Goal: Feedback & Contribution: Leave review/rating

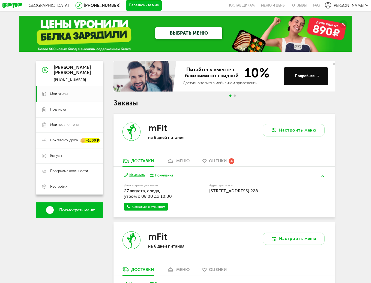
click at [224, 123] on div "mFit на 6 дней питания" at bounding box center [168, 136] width 111 height 44
click at [222, 164] on span "Оценки" at bounding box center [218, 161] width 18 height 5
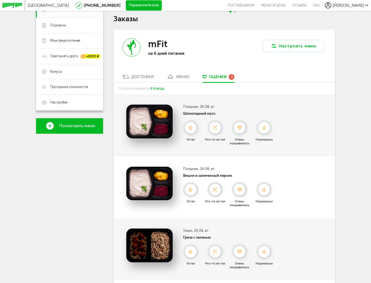
scroll to position [130, 0]
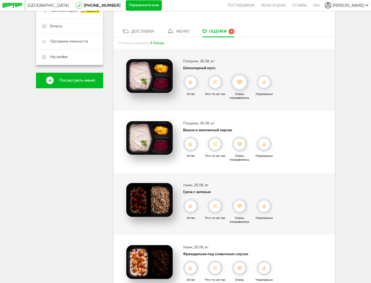
click at [240, 85] on use at bounding box center [239, 82] width 5 height 5
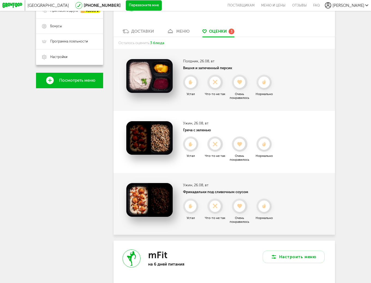
click at [240, 84] on use at bounding box center [239, 82] width 5 height 4
